Goal: Find specific page/section: Find specific page/section

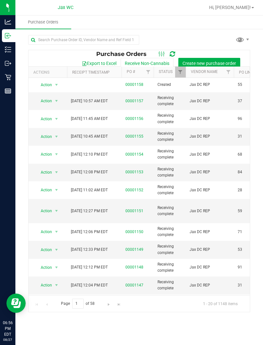
click at [134, 87] on link "00001158" at bounding box center [135, 84] width 18 height 4
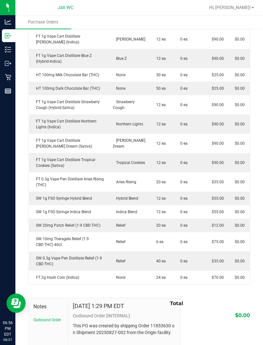
scroll to position [879, 0]
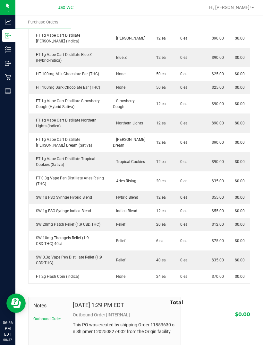
click at [224, 250] on td "$35.00" at bounding box center [216, 259] width 23 height 19
click at [11, 46] on icon at bounding box center [8, 49] width 6 height 6
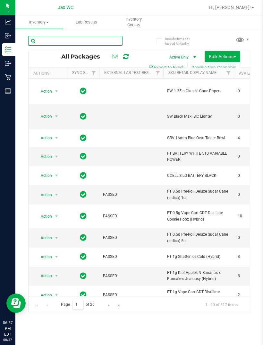
click at [71, 39] on input "text" at bounding box center [75, 41] width 94 height 10
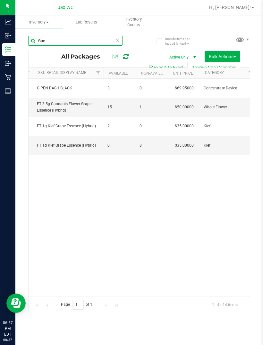
scroll to position [0, 84]
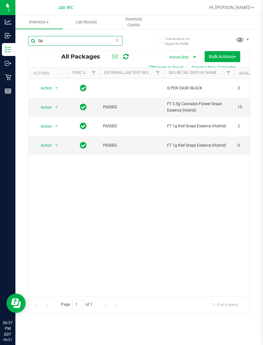
type input "G"
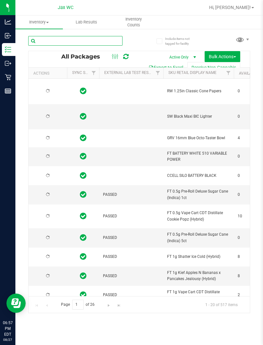
type input "[DATE]"
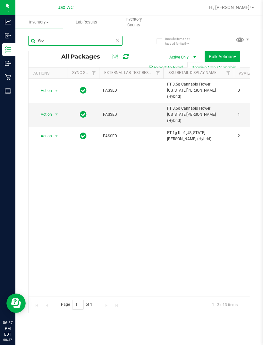
type input "Grz"
click at [114, 39] on input "Grz" at bounding box center [75, 41] width 94 height 10
click at [118, 42] on icon at bounding box center [117, 40] width 4 height 8
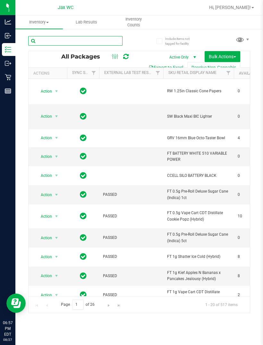
click at [92, 40] on input "text" at bounding box center [75, 41] width 94 height 10
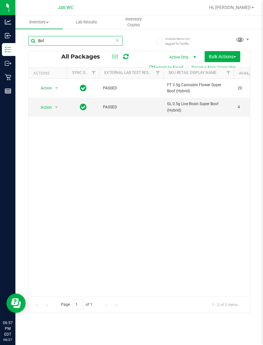
type input "Bof"
click at [119, 38] on icon at bounding box center [117, 40] width 4 height 8
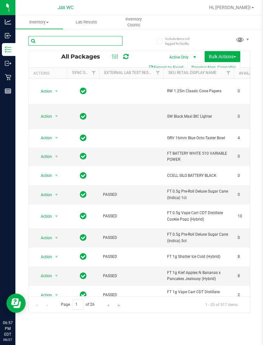
click at [63, 40] on input "text" at bounding box center [75, 41] width 94 height 10
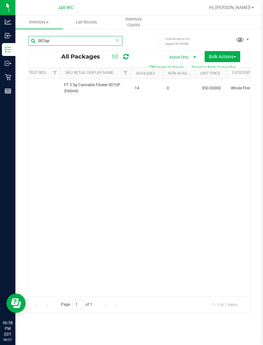
scroll to position [0, 145]
type input "0"
